Goal: Task Accomplishment & Management: Manage account settings

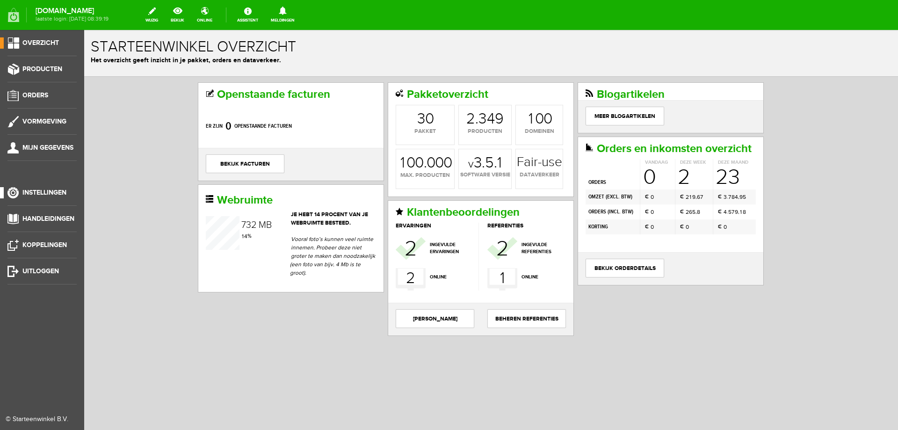
click at [41, 190] on span "Instellingen" at bounding box center [44, 193] width 44 height 8
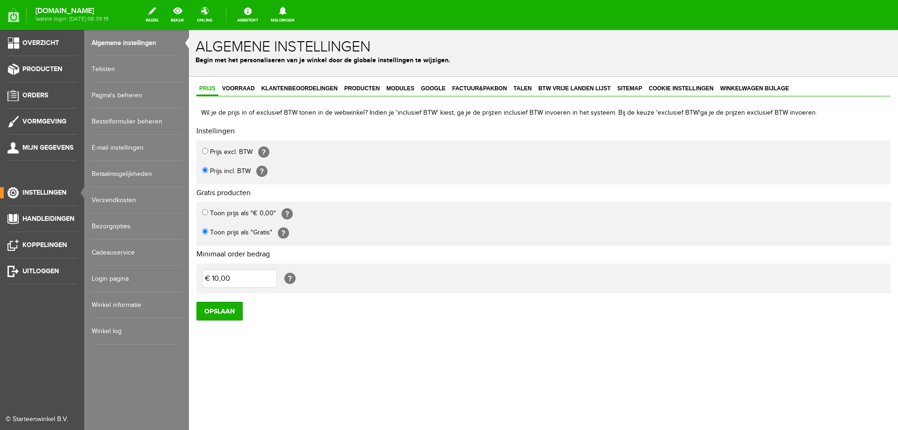
click at [123, 281] on link "Login pagina" at bounding box center [137, 279] width 90 height 26
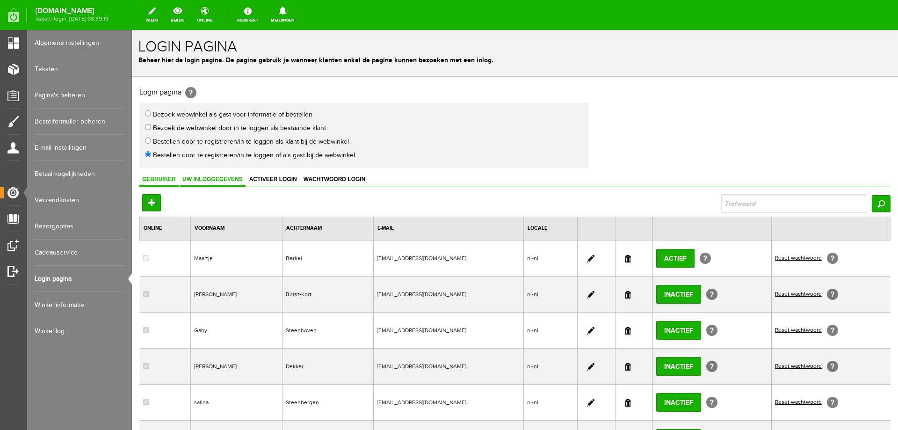
click at [220, 178] on span "Uw inloggegevens" at bounding box center [213, 179] width 66 height 7
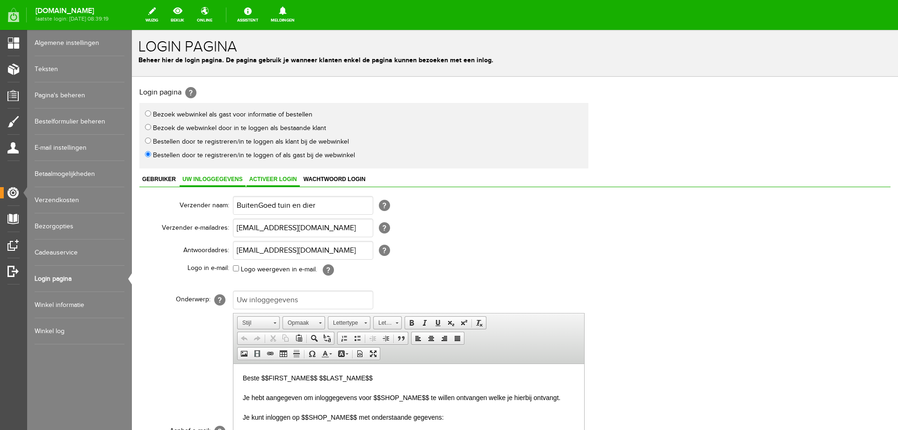
click at [273, 180] on span "Activeer login" at bounding box center [273, 179] width 53 height 7
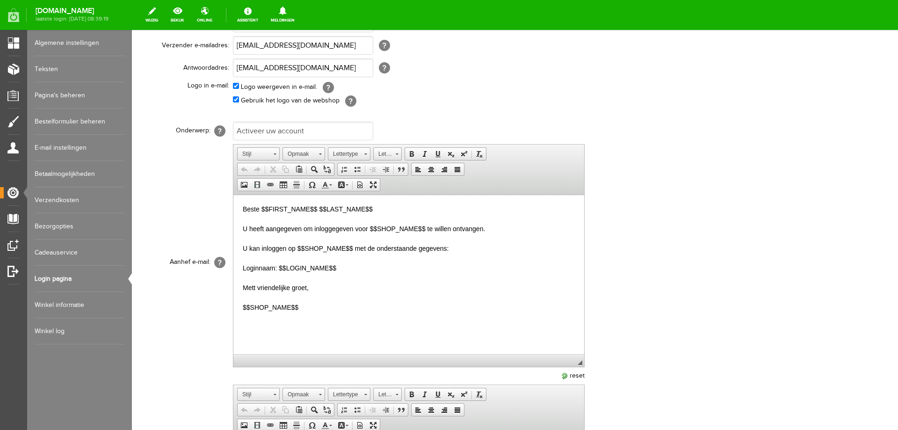
scroll to position [187, 0]
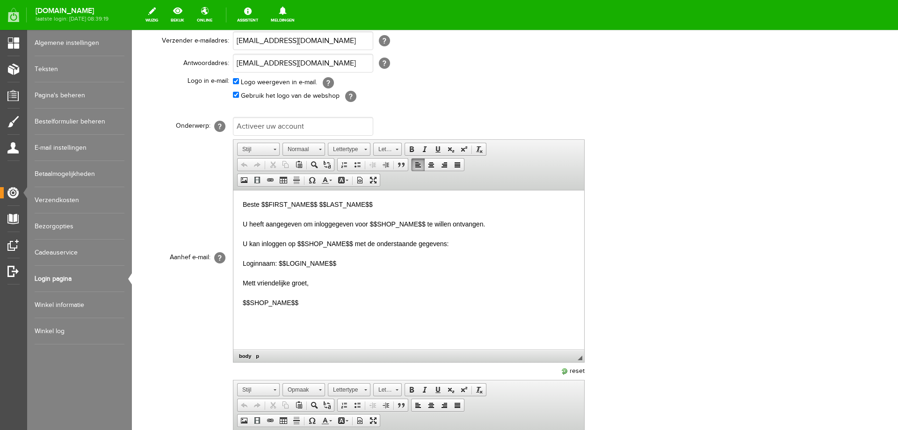
click at [254, 284] on p "Beste $$FIRST_NAME$$ $$LAST_NAME$$ U heeft aangegeven om inloggegeven voor $$SH…" at bounding box center [409, 254] width 332 height 108
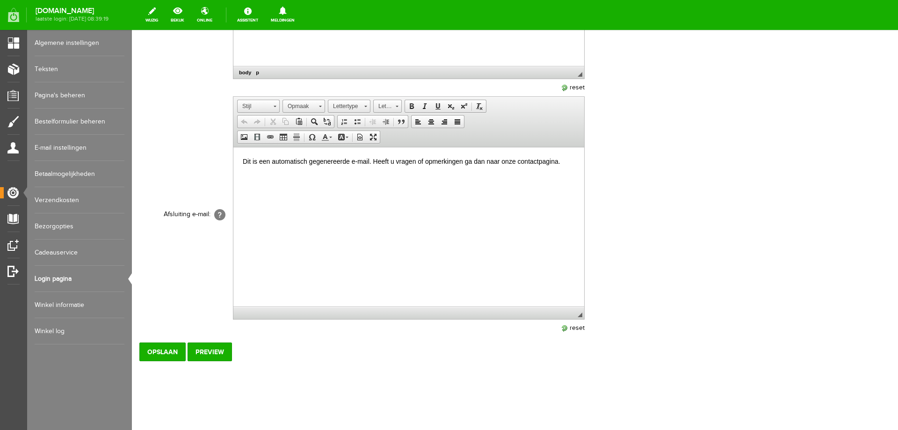
scroll to position [471, 0]
click at [172, 354] on input "Opslaan" at bounding box center [162, 351] width 46 height 19
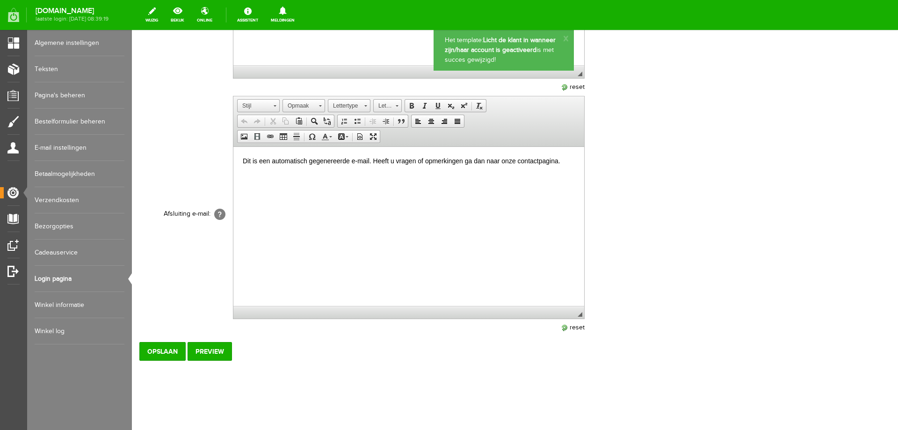
scroll to position [0, 0]
click at [222, 351] on input "Preview" at bounding box center [210, 351] width 44 height 19
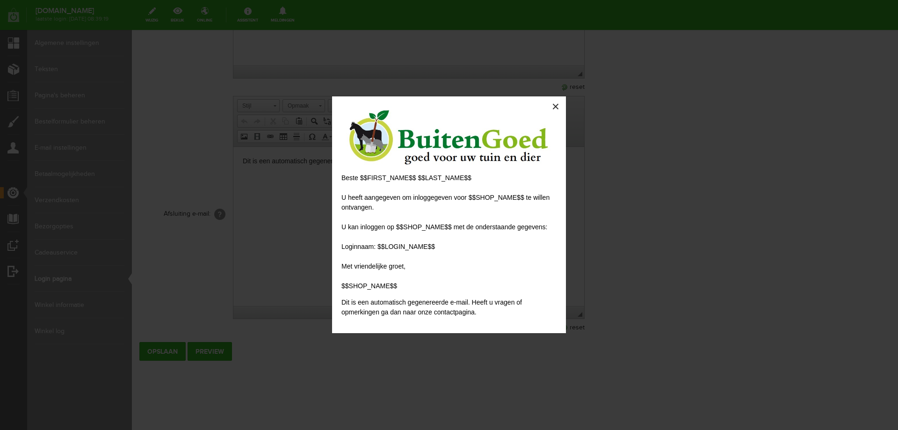
click at [557, 106] on button "×" at bounding box center [556, 106] width 21 height 21
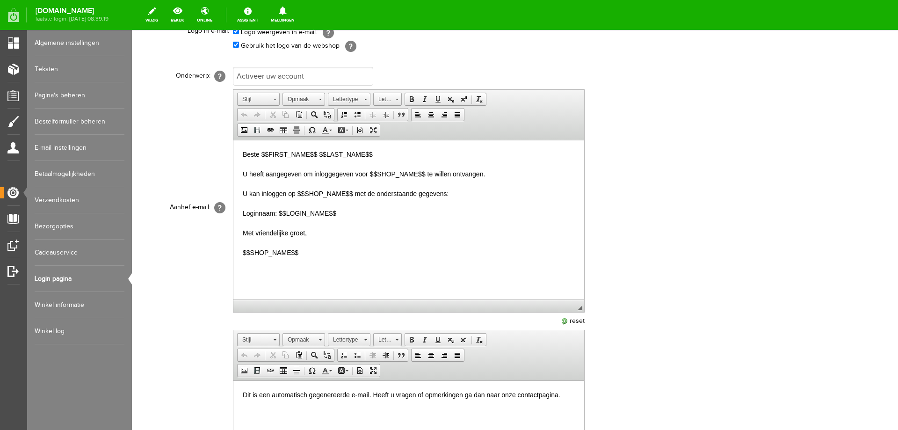
scroll to position [97, 0]
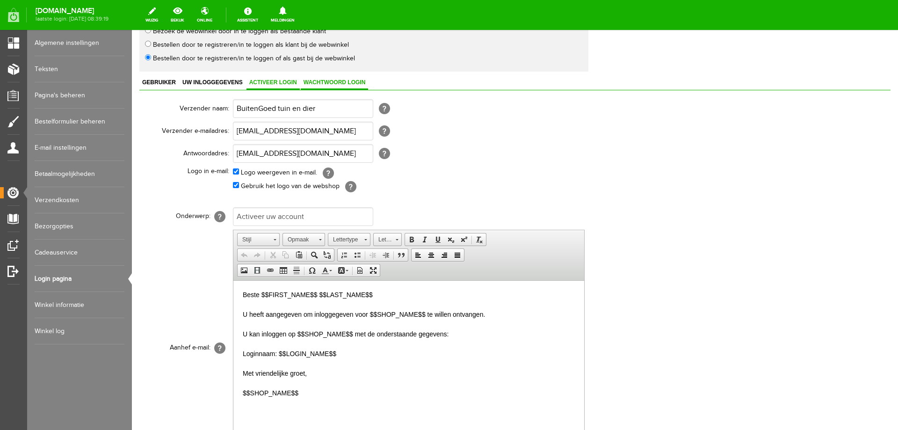
click at [327, 83] on span "Wachtwoord login" at bounding box center [335, 82] width 68 height 7
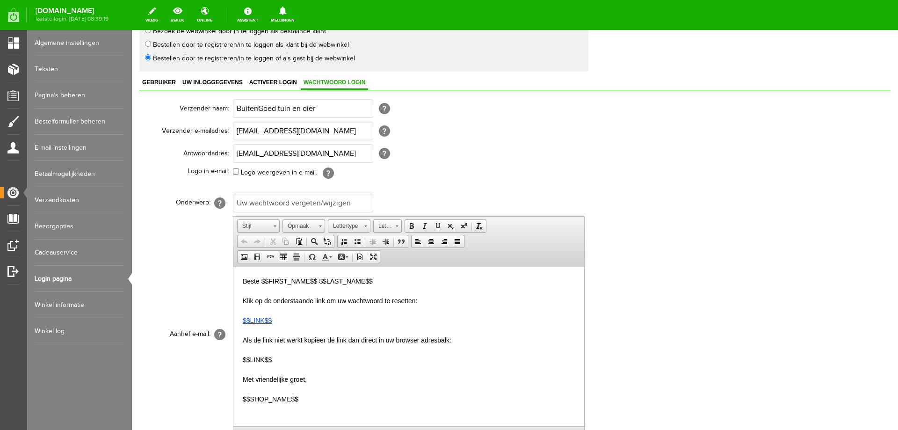
scroll to position [0, 0]
click at [147, 85] on span "Gebruiker" at bounding box center [158, 82] width 39 height 7
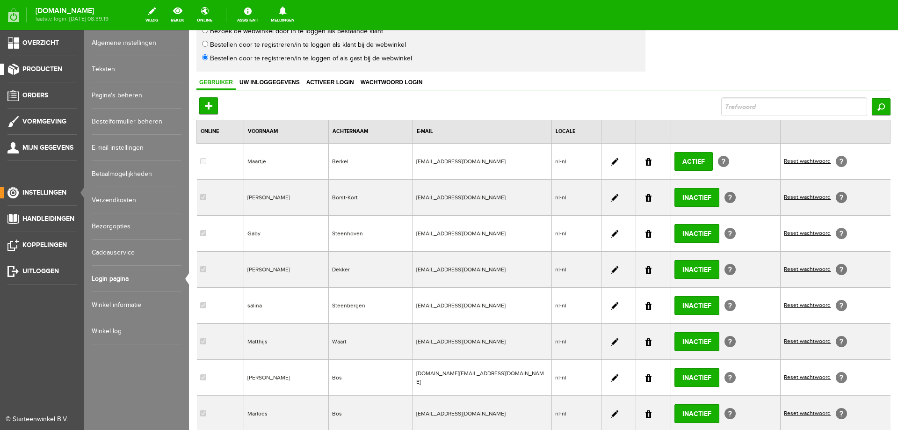
click at [17, 70] on link "Producten" at bounding box center [38, 69] width 77 height 11
